Goal: Task Accomplishment & Management: Complete application form

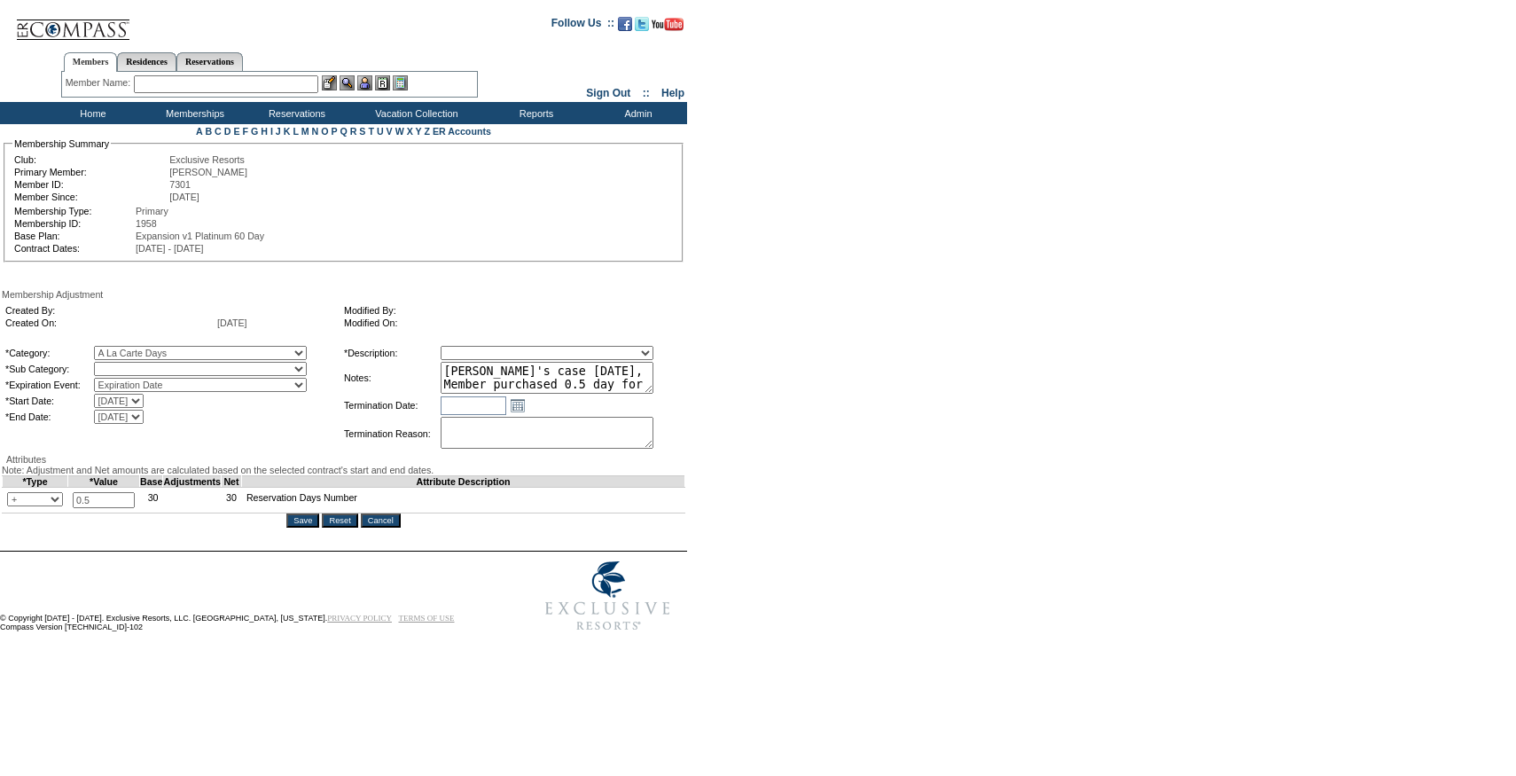
click at [195, 372] on select "A La Carte Days" at bounding box center [200, 369] width 213 height 14
click at [130, 365] on select "A La Carte Days" at bounding box center [200, 369] width 213 height 14
click at [195, 371] on select "A La Carte Days" at bounding box center [200, 369] width 213 height 14
select select "1067"
click at [130, 365] on select "A La Carte Days" at bounding box center [200, 369] width 213 height 14
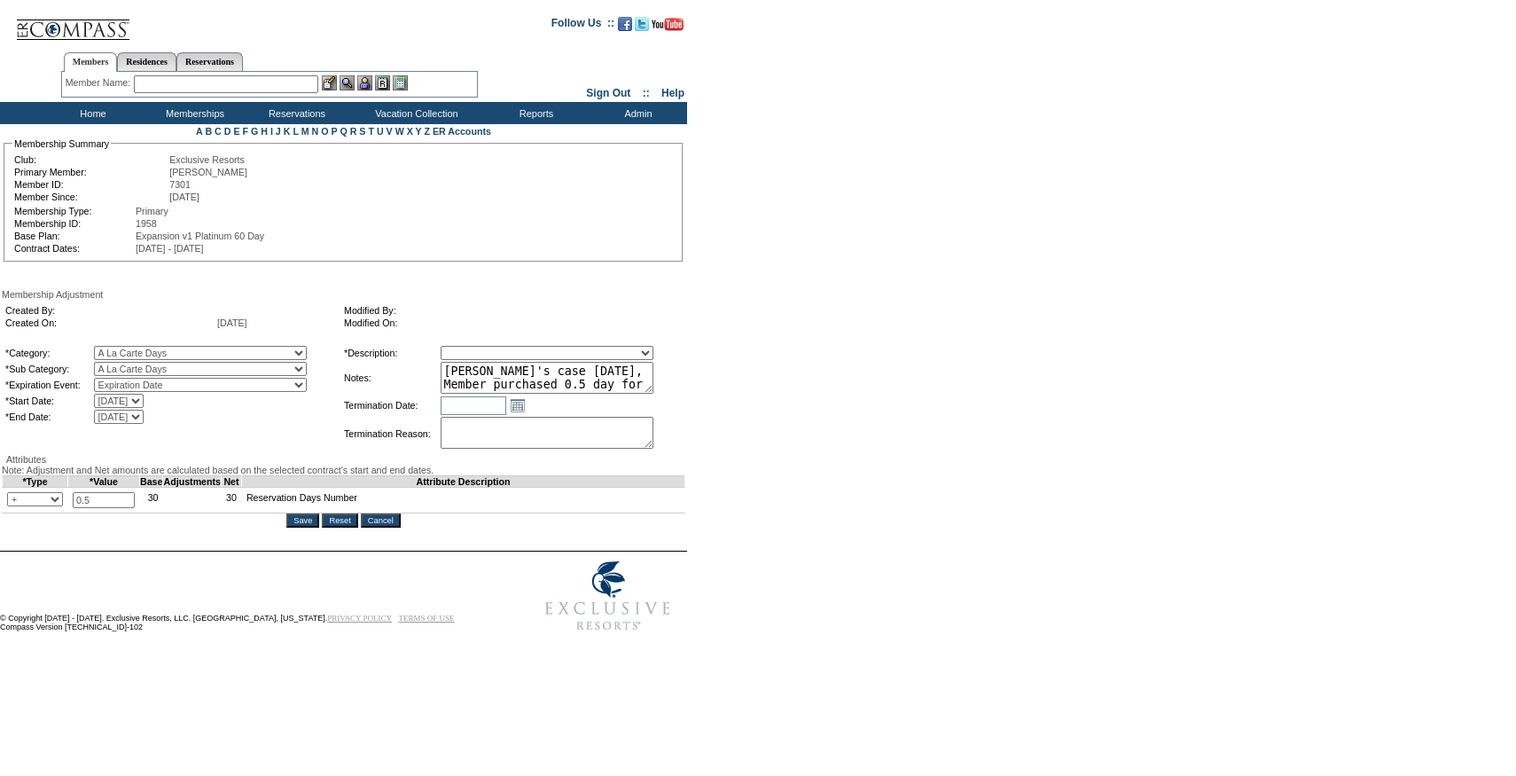
click at [535, 349] on select "Membership/Transfer Fee Adjustment Membership Fee Adjustment Add-On Fee Adjustm…" at bounding box center [547, 353] width 213 height 14
select select "275"
click at [473, 348] on select "Membership/Transfer Fee Adjustment Membership Fee Adjustment Add-On Fee Adjustm…" at bounding box center [547, 353] width 213 height 14
click at [580, 407] on td "Open the calendar popup. << < October 2025 > >> S M T W T F S 40 28 29 30 1 2 3…" at bounding box center [561, 405] width 241 height 20
click at [603, 383] on textarea "Per Urula's case 10/1/25, Member purchased 0.5 day for 24/25." at bounding box center [547, 378] width 213 height 32
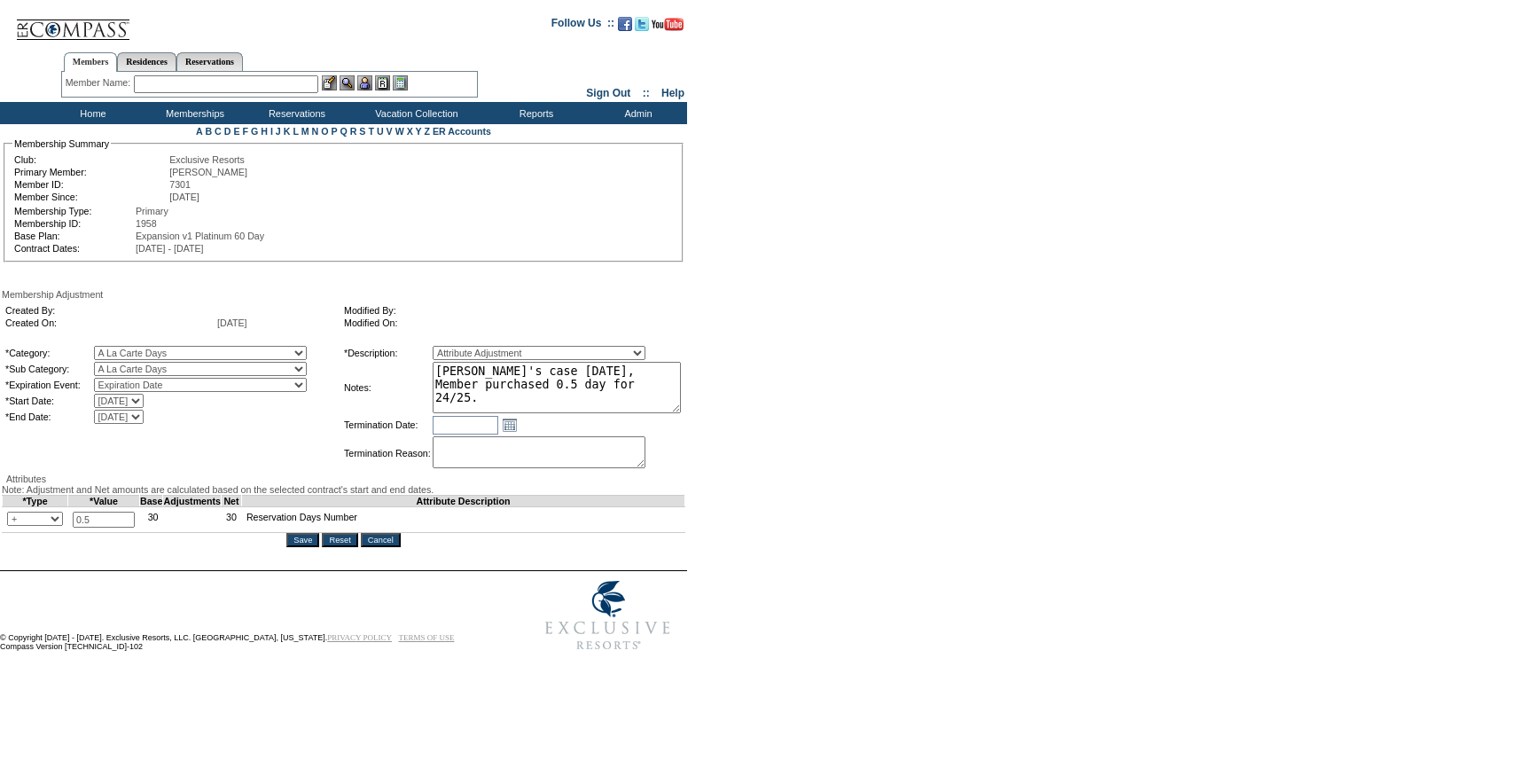
drag, startPoint x: 682, startPoint y: 396, endPoint x: 737, endPoint y: 429, distance: 64.8
click at [737, 429] on form "Follow Us ::" at bounding box center [755, 331] width 1510 height 655
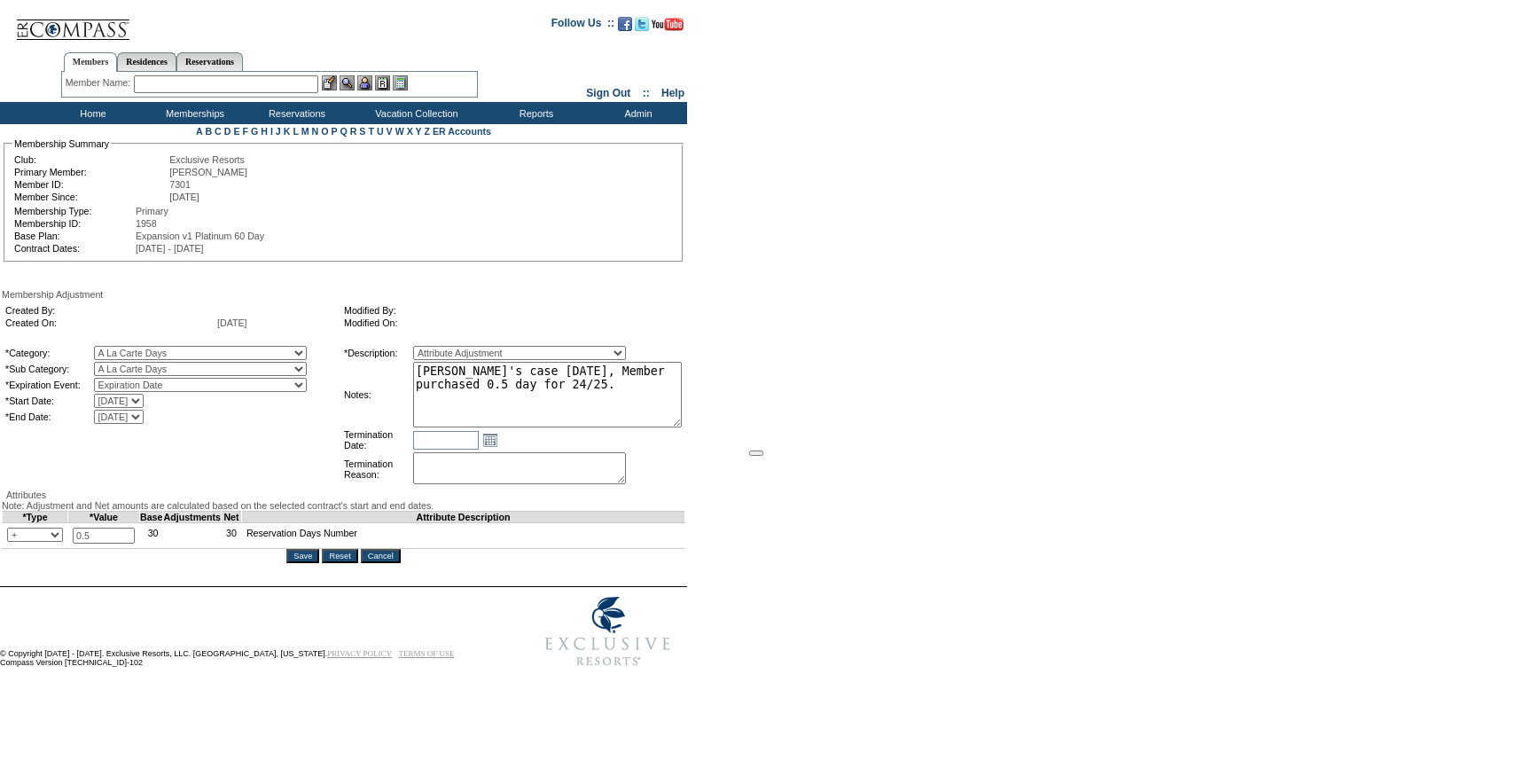
click at [718, 476] on form "Follow Us ::" at bounding box center [755, 339] width 1510 height 671
click at [308, 563] on input "Save" at bounding box center [302, 556] width 33 height 14
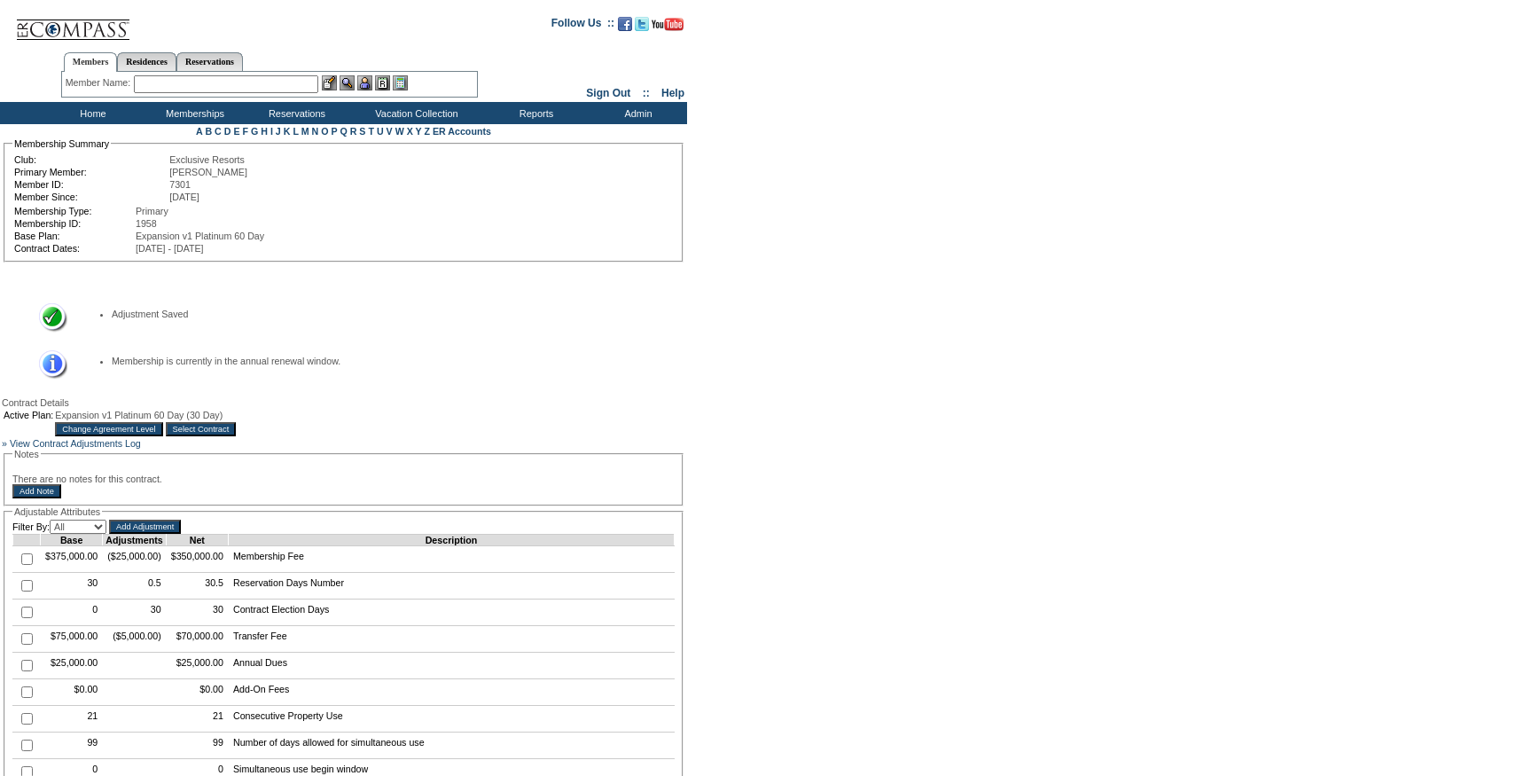
click at [237, 436] on input "Select Contract" at bounding box center [201, 429] width 71 height 14
